Goal: Information Seeking & Learning: Learn about a topic

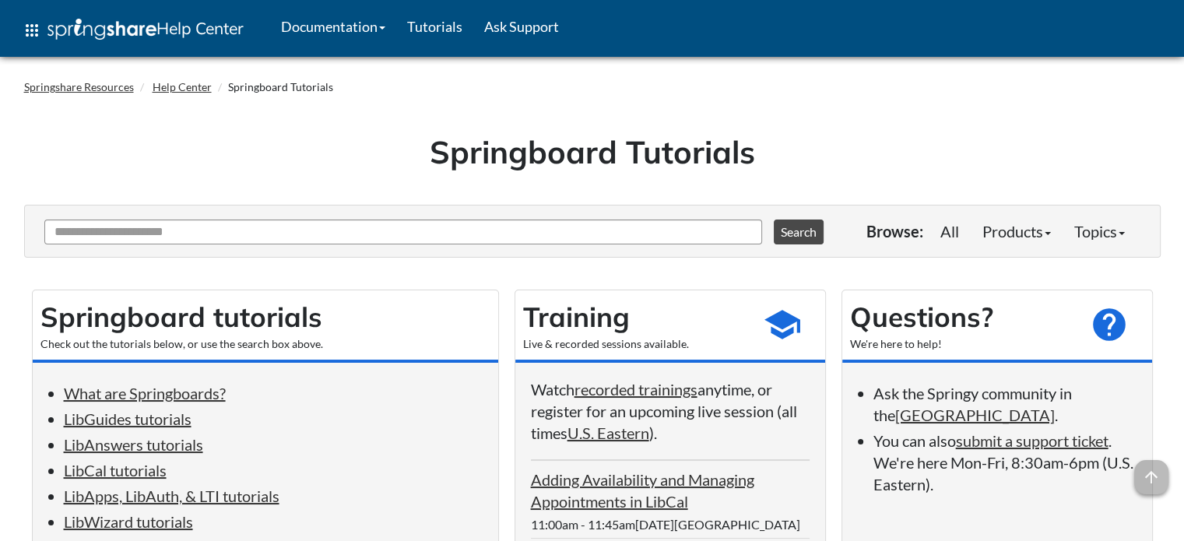
click at [244, 244] on div "Ask Another Question 0 options available. Use up and down arrows to browse avai…" at bounding box center [443, 231] width 806 height 44
click at [153, 425] on link "LibGuides tutorials" at bounding box center [128, 418] width 128 height 19
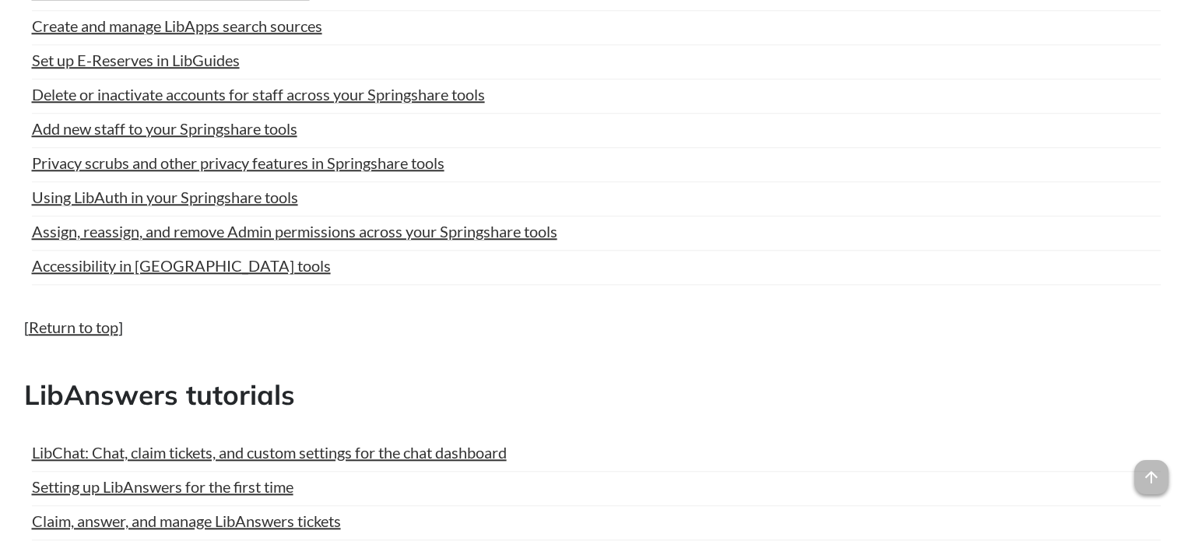
scroll to position [1478, 0]
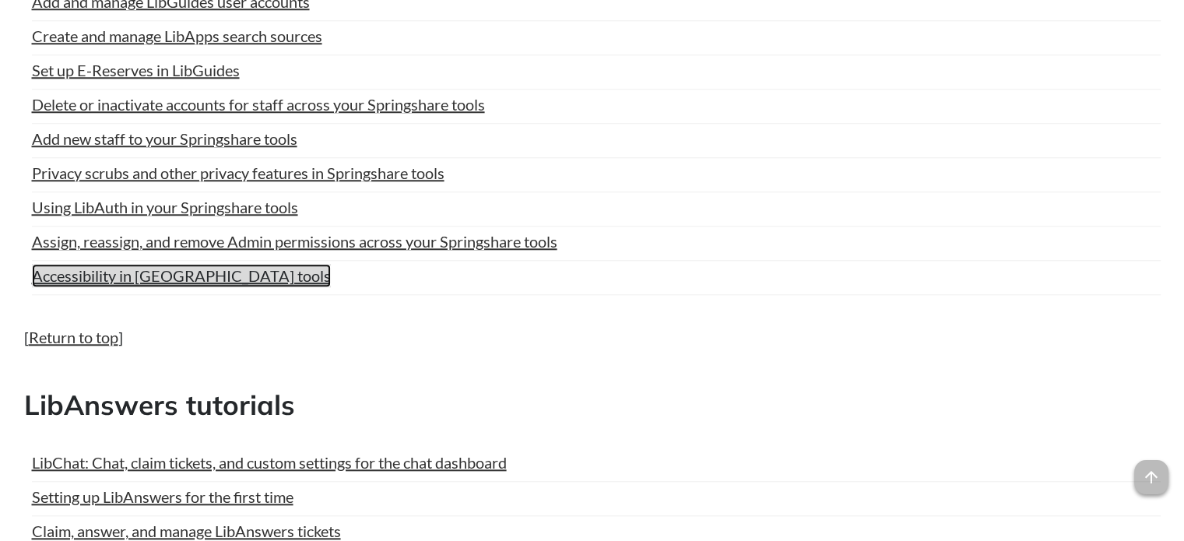
click at [213, 273] on link "Accessibility in [GEOGRAPHIC_DATA] tools" at bounding box center [181, 275] width 299 height 23
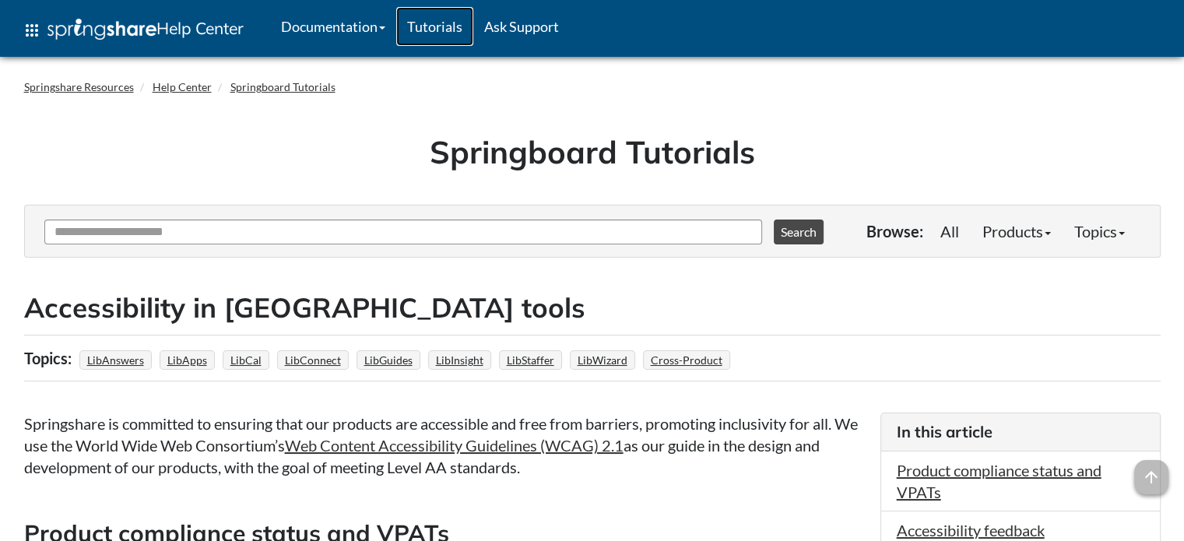
click at [454, 21] on link "Tutorials" at bounding box center [434, 26] width 77 height 39
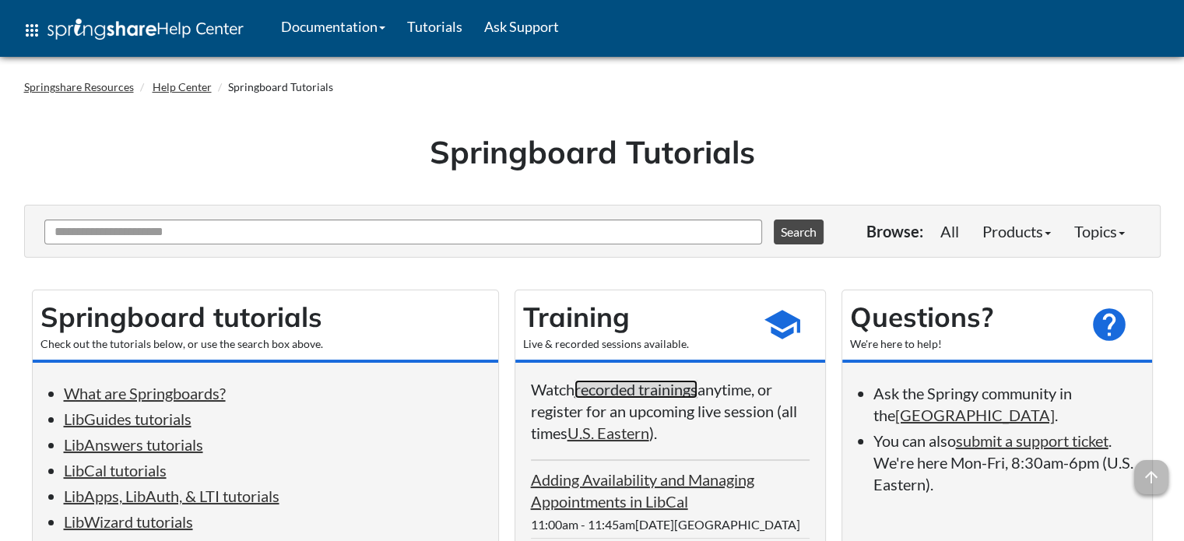
click at [672, 386] on link "recorded trainings" at bounding box center [635, 389] width 123 height 19
click at [679, 386] on link "recorded trainings" at bounding box center [635, 389] width 123 height 19
